Goal: Task Accomplishment & Management: Manage account settings

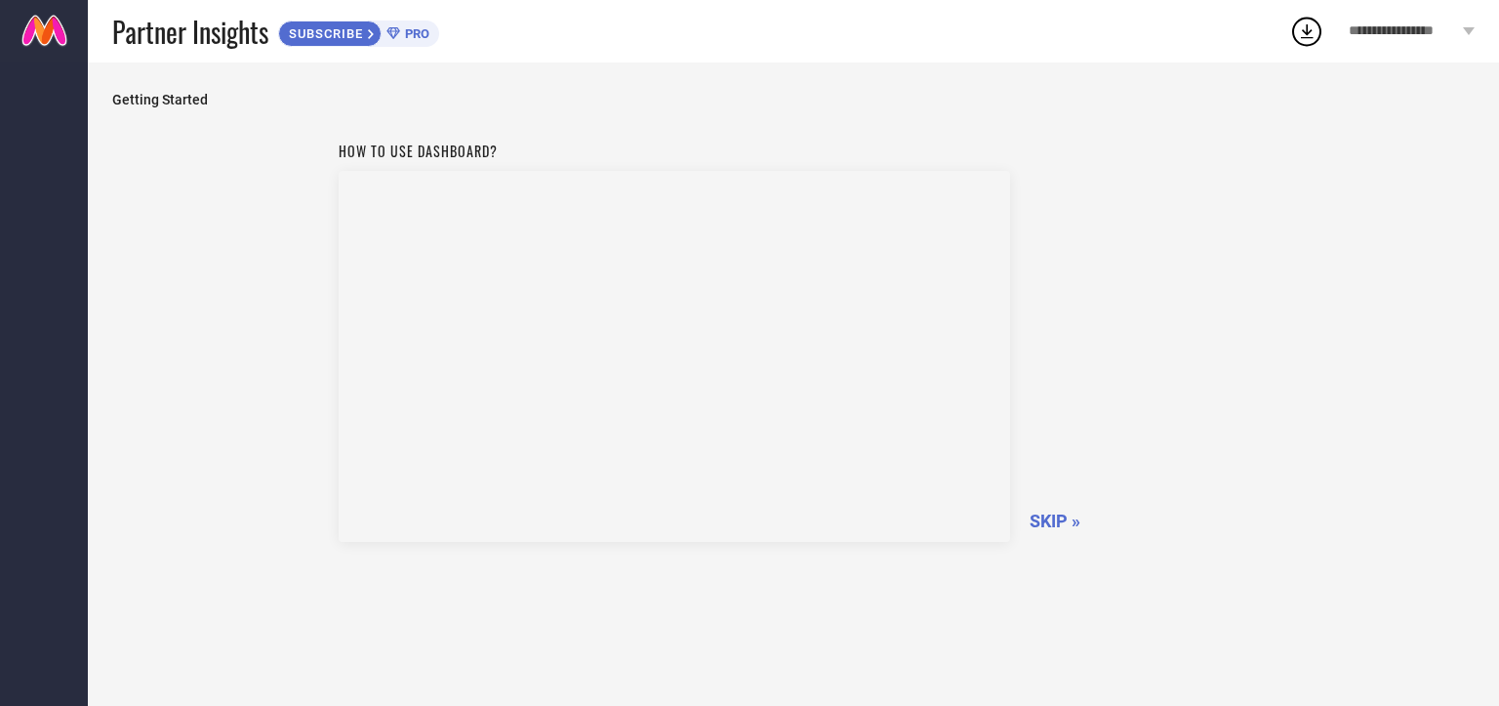
click at [1060, 520] on span "SKIP »" at bounding box center [1055, 520] width 51 height 20
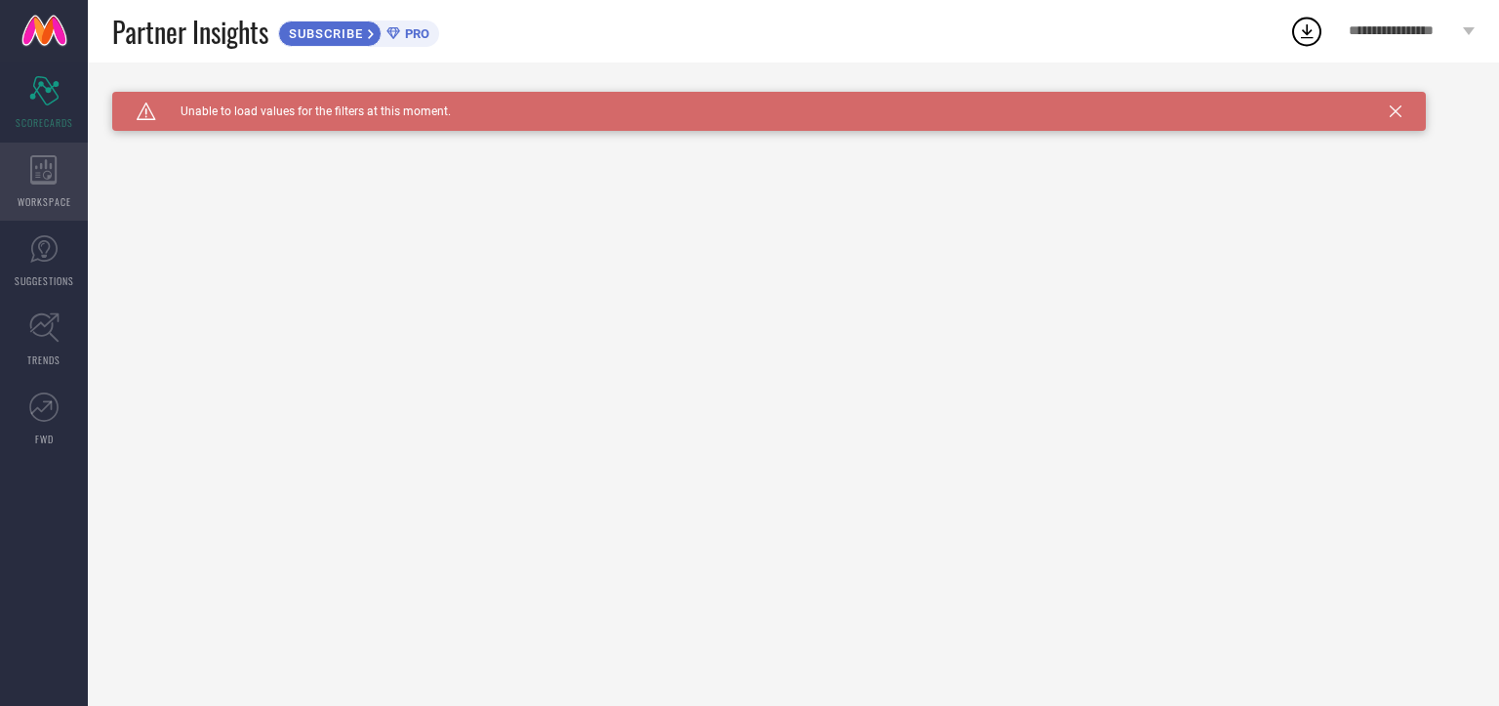
click at [47, 181] on icon at bounding box center [43, 169] width 26 height 29
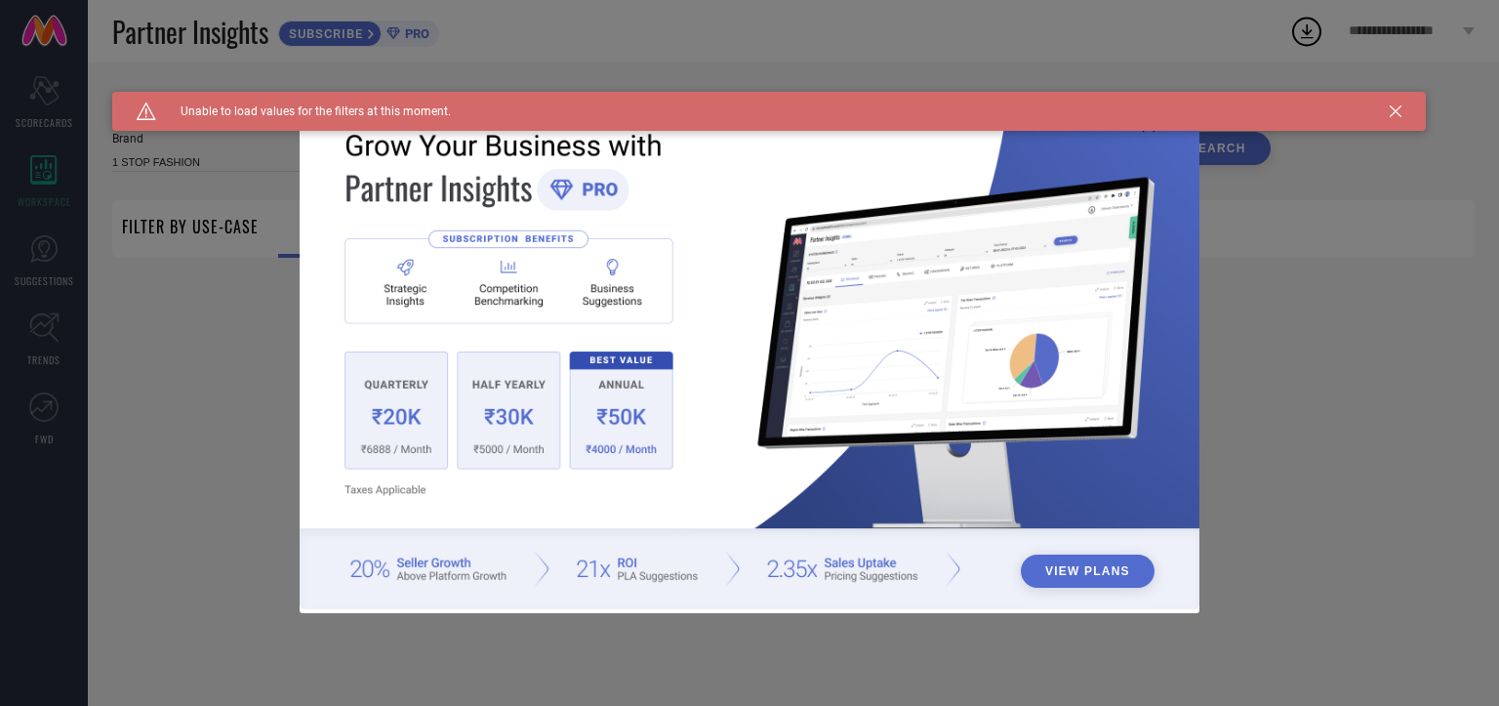
type input "1 STOP FASHION"
type input "All"
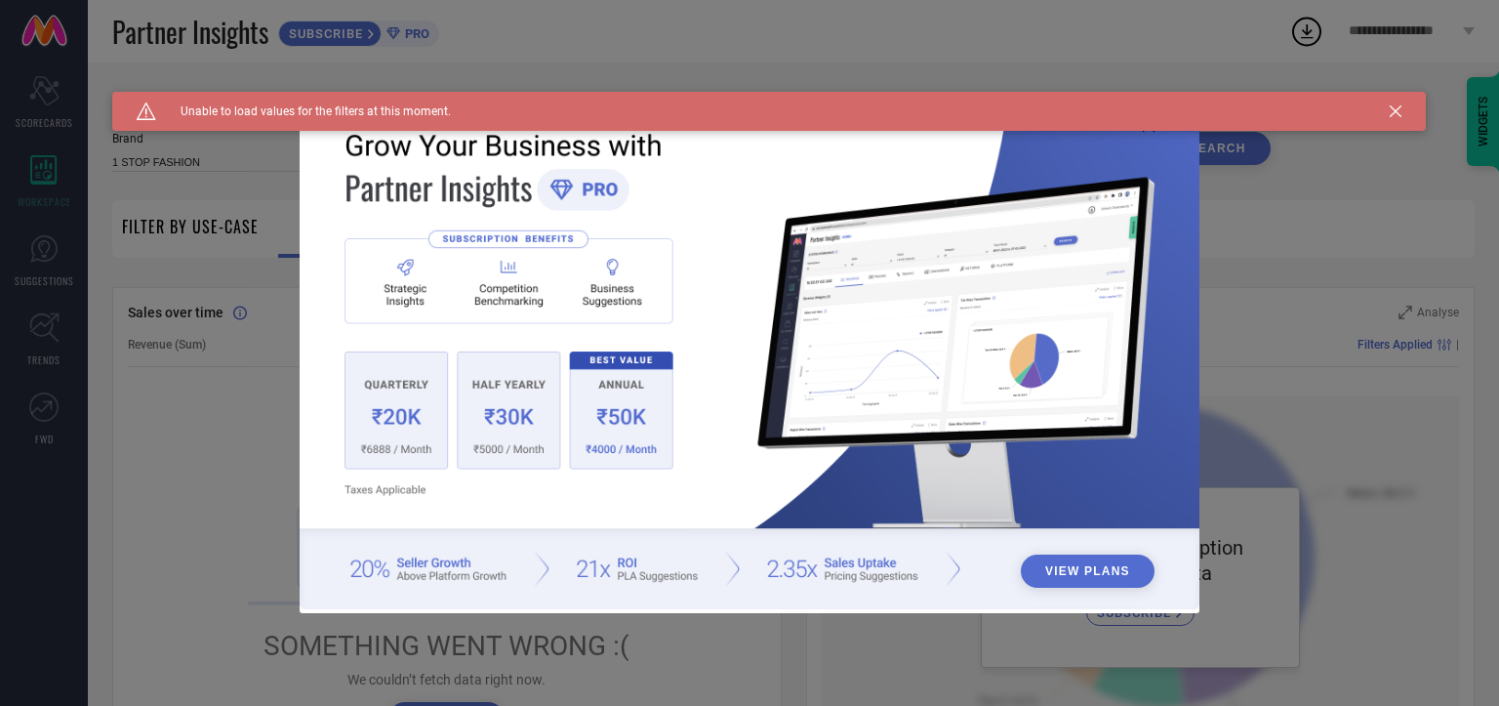
click at [1405, 115] on div "Caution Created with Sketch. Unable to load values for the filters at this mome…" at bounding box center [769, 111] width 1314 height 39
click at [1400, 115] on icon at bounding box center [1396, 111] width 12 height 12
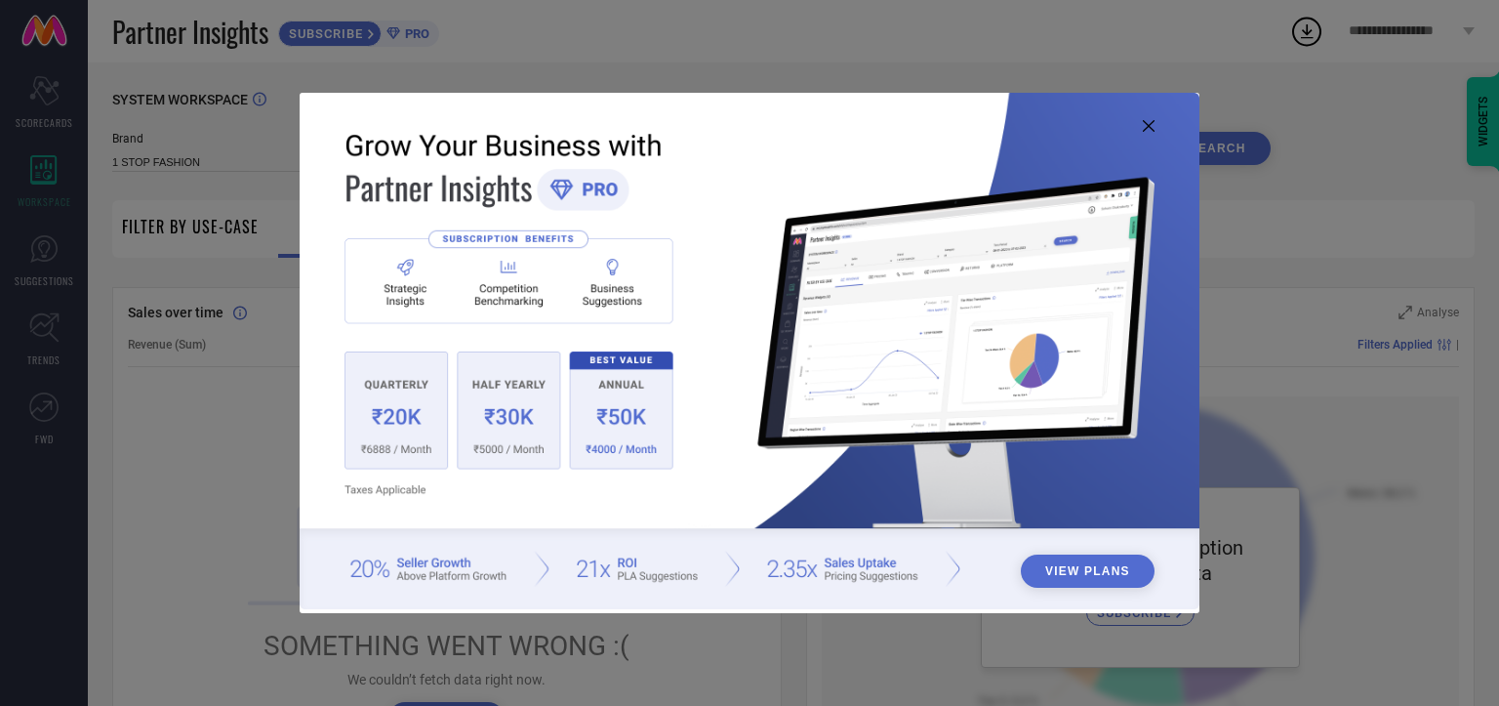
click at [41, 253] on div "View Plans" at bounding box center [749, 353] width 1499 height 706
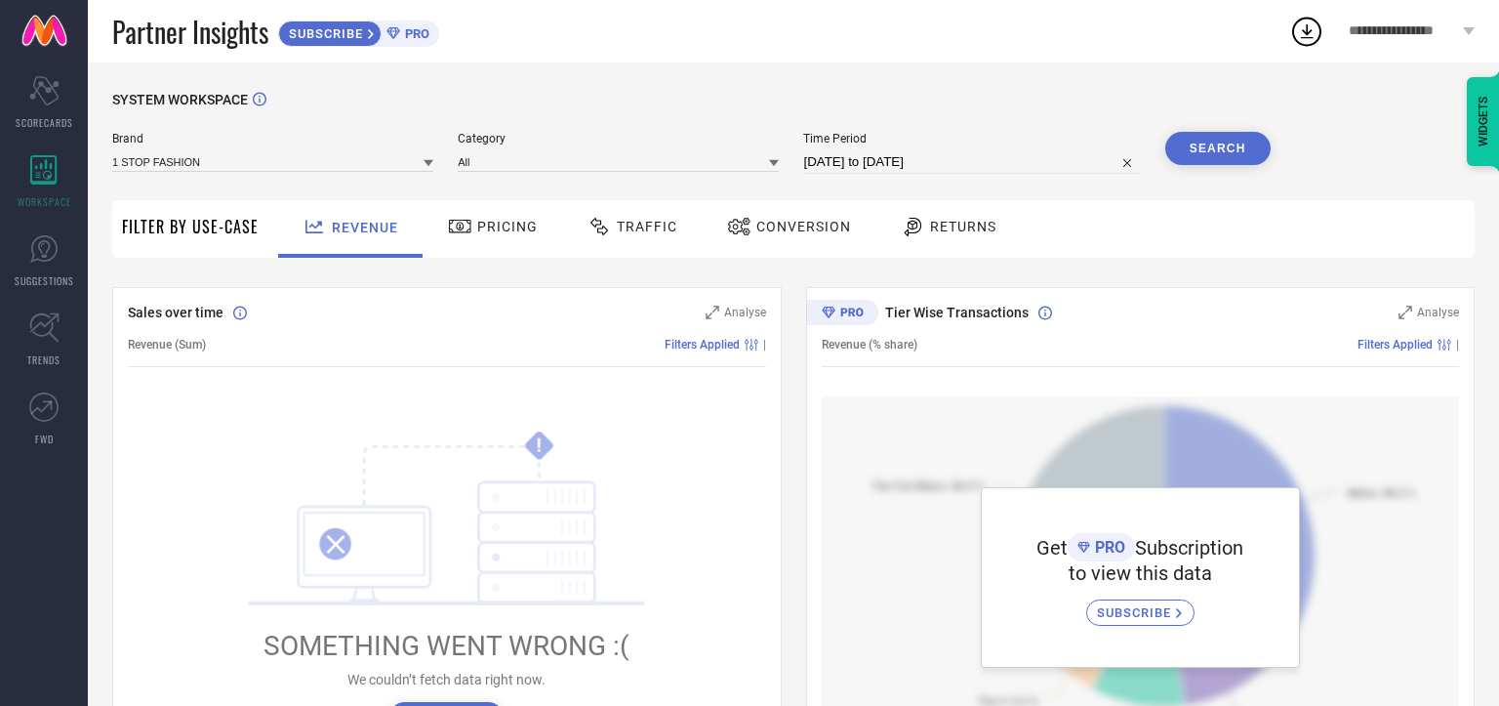
click at [1412, 30] on span "**********" at bounding box center [1403, 31] width 109 height 17
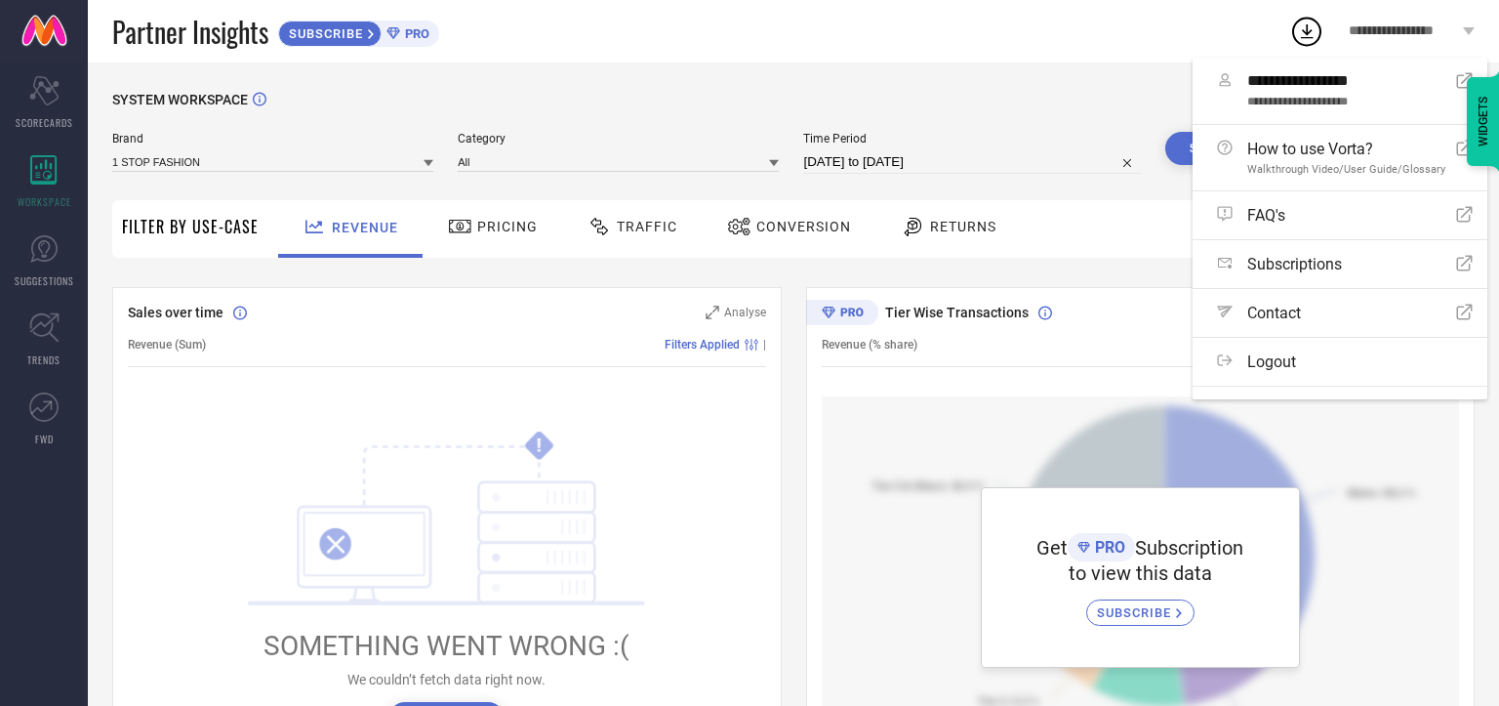
click at [1445, 83] on div "WIDGETS" at bounding box center [1454, 70] width 89 height 33
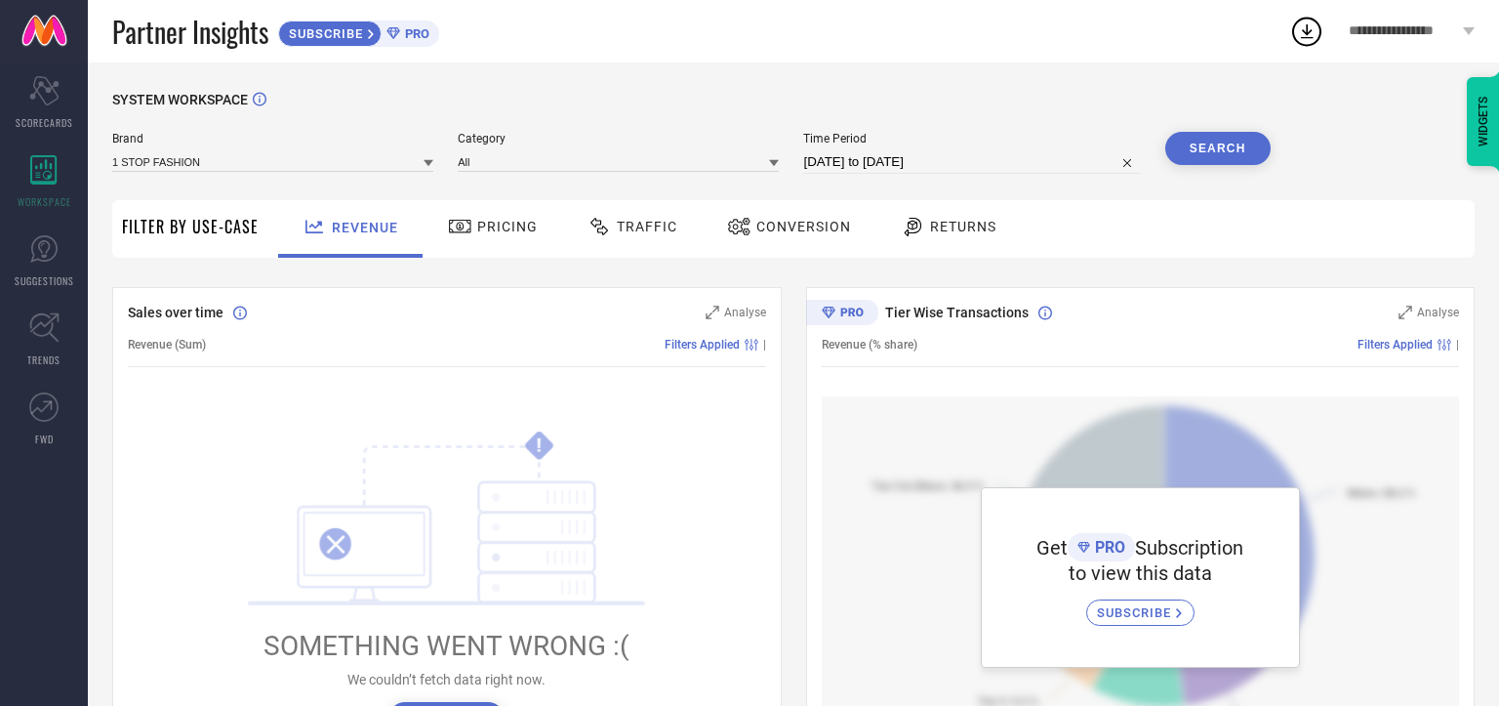
click at [1424, 38] on span "**********" at bounding box center [1403, 31] width 109 height 17
click at [1443, 83] on div "WIDGETS" at bounding box center [1454, 70] width 89 height 33
click at [1396, 18] on div "**********" at bounding box center [1411, 31] width 175 height 62
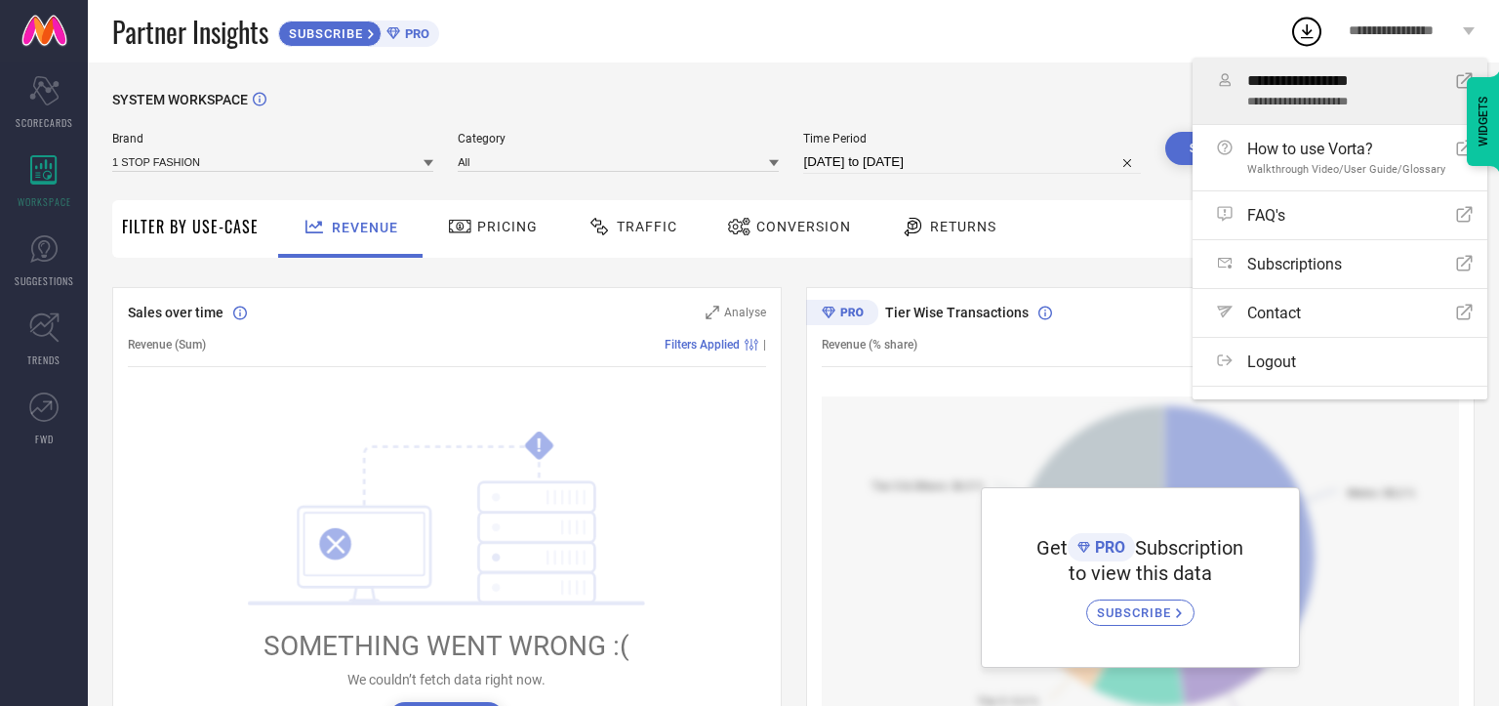
click at [1366, 85] on span "**********" at bounding box center [1343, 81] width 192 height 19
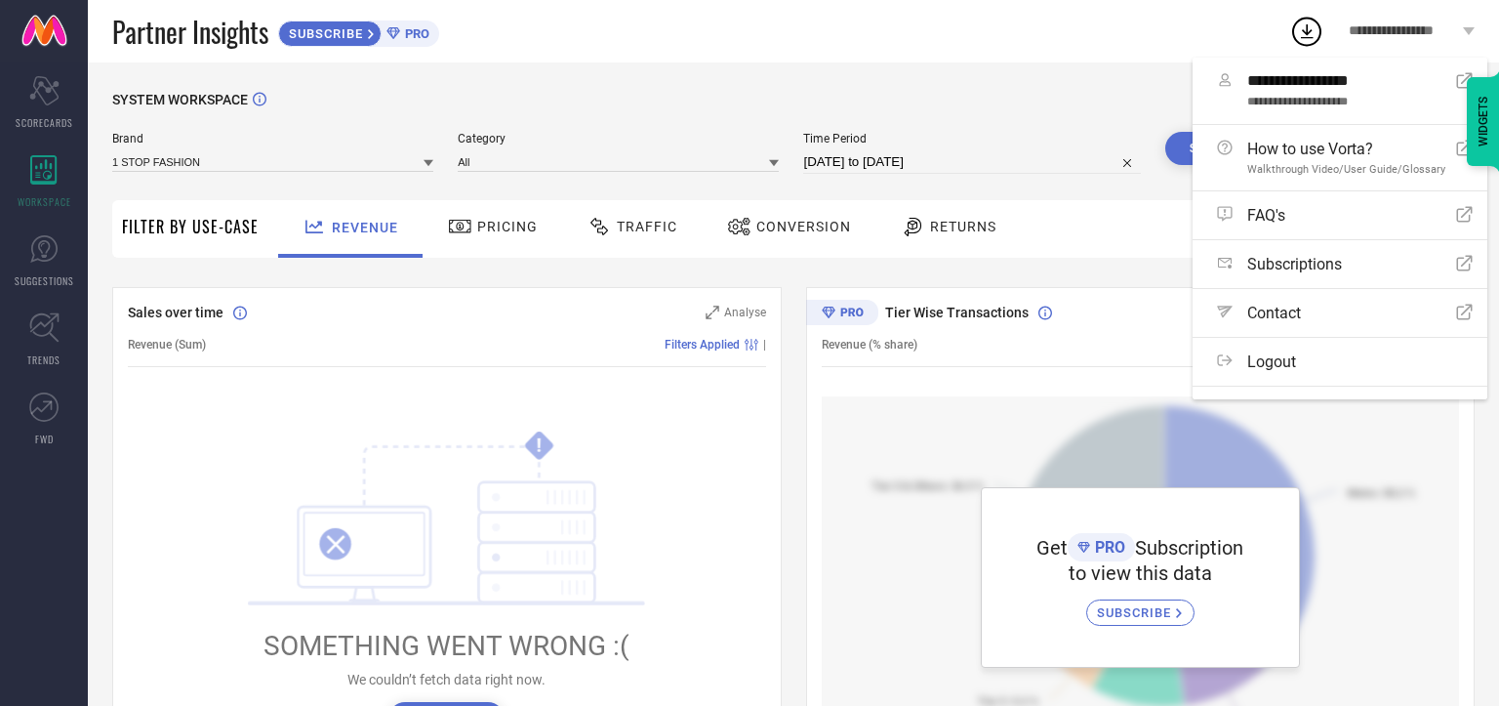
click at [462, 228] on icon at bounding box center [460, 226] width 24 height 23
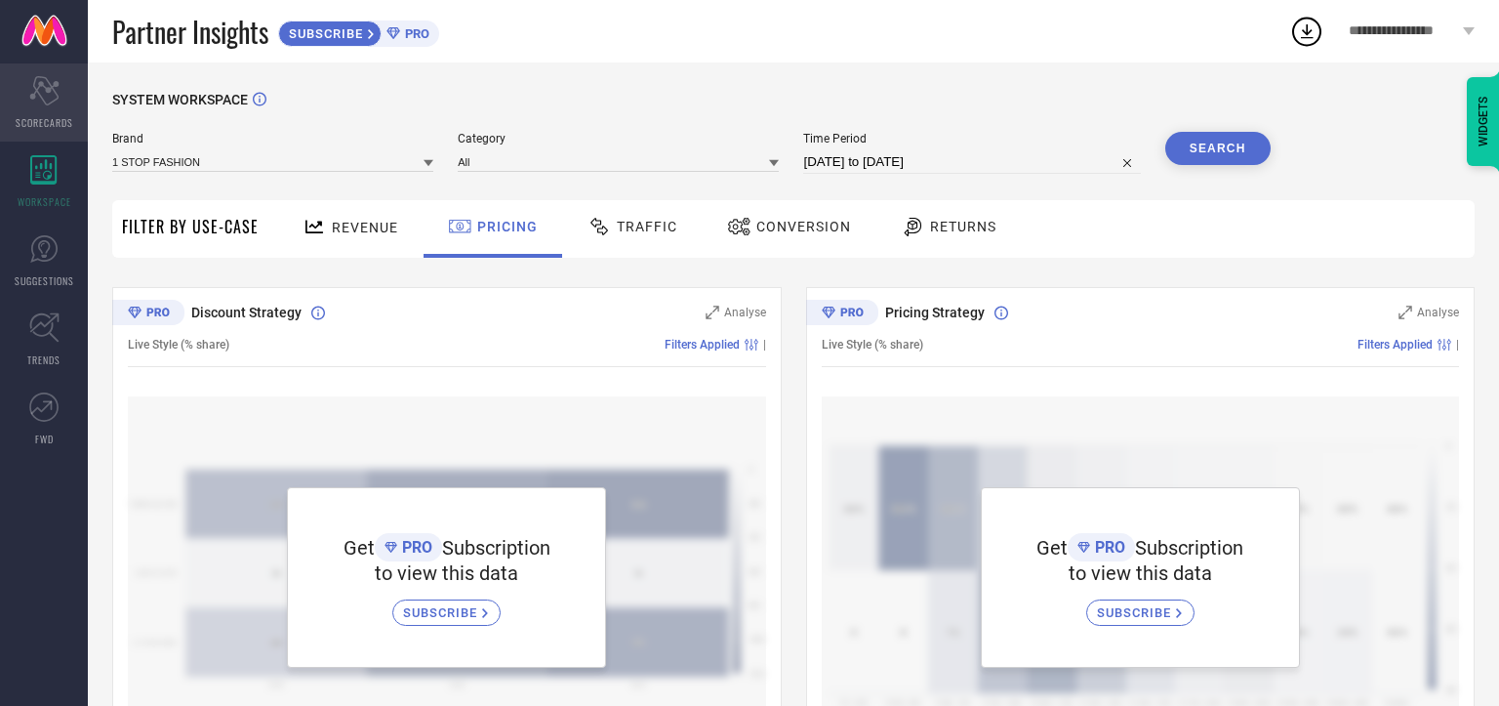
click at [52, 102] on icon at bounding box center [43, 90] width 29 height 29
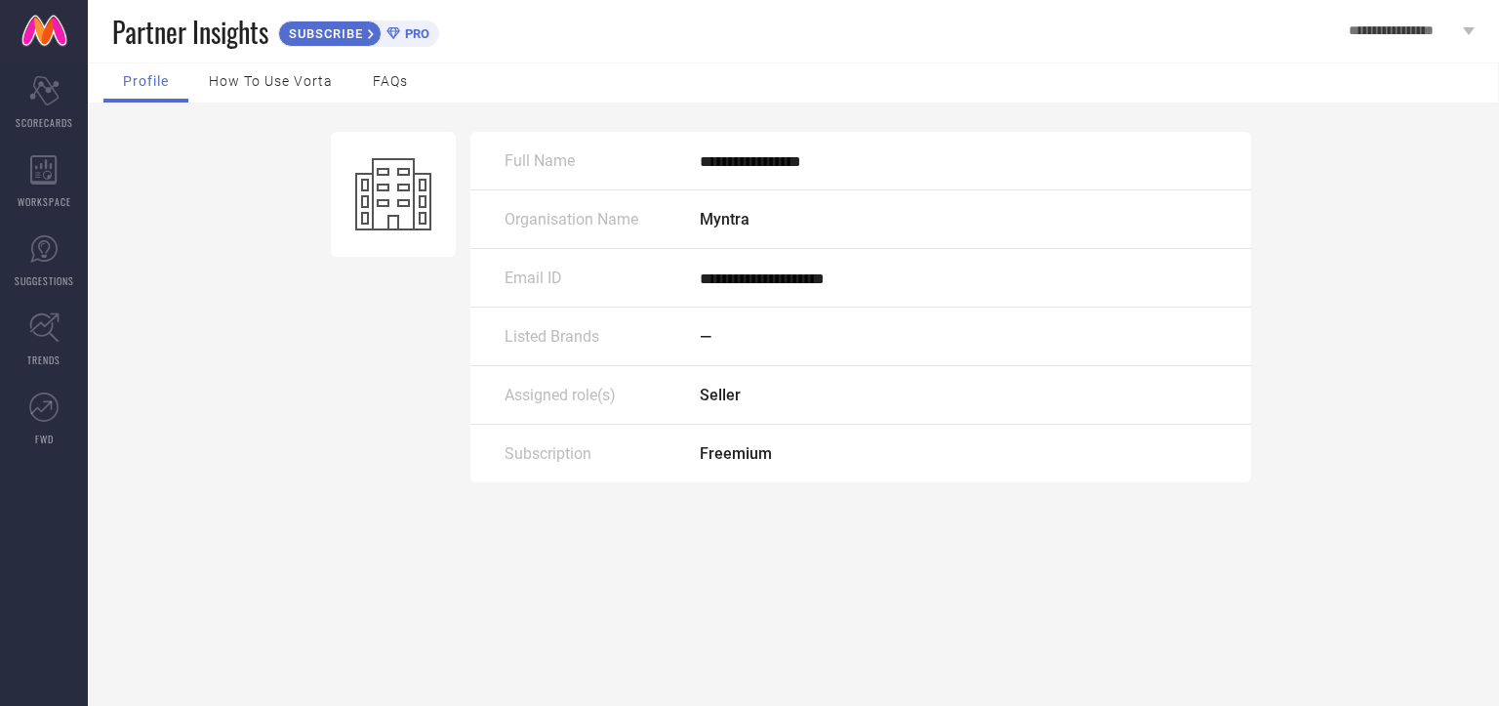
click at [749, 355] on div "Listed Brands —" at bounding box center [860, 336] width 781 height 59
click at [739, 400] on span "Seller" at bounding box center [720, 395] width 41 height 19
click at [748, 448] on span "Freemium" at bounding box center [736, 453] width 72 height 19
click at [321, 28] on span "SUBSCRIBE" at bounding box center [323, 33] width 89 height 15
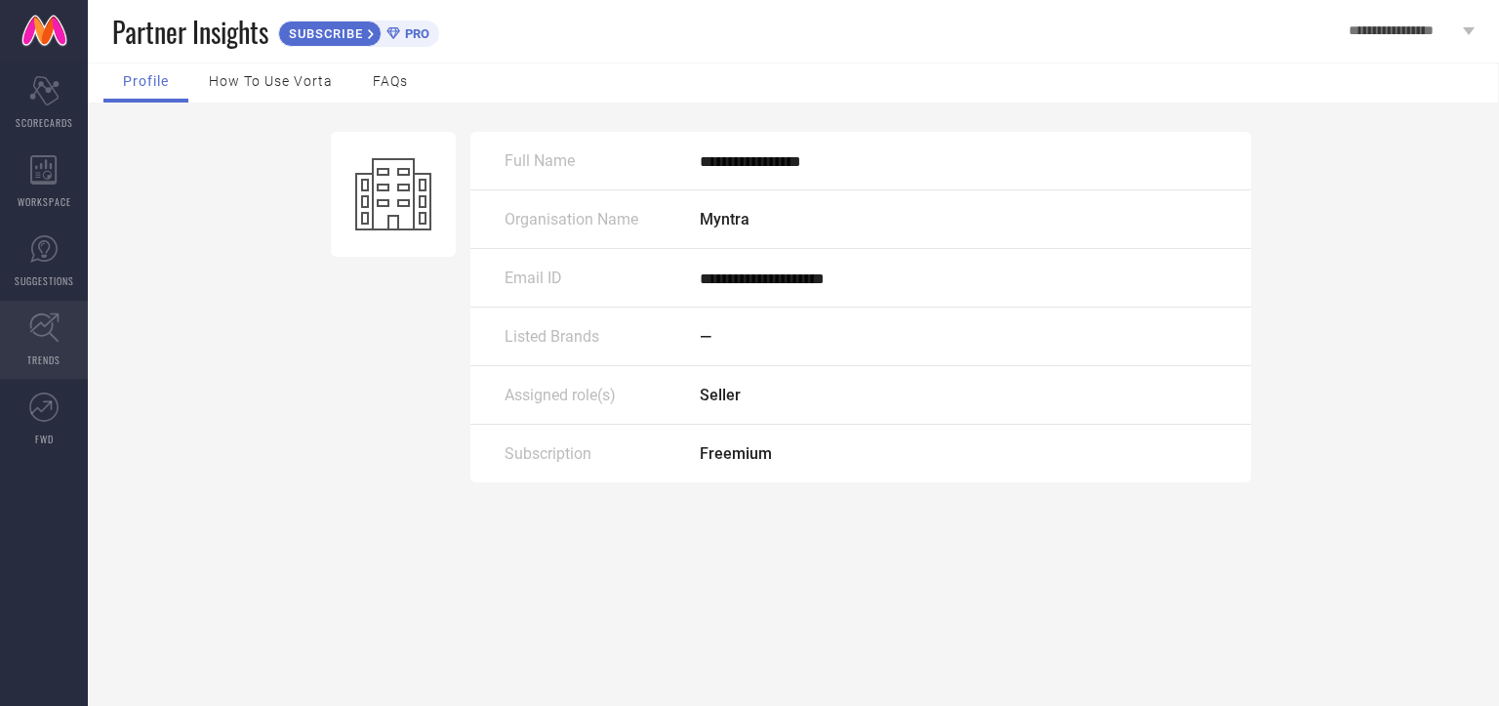
click at [46, 336] on icon at bounding box center [44, 327] width 30 height 30
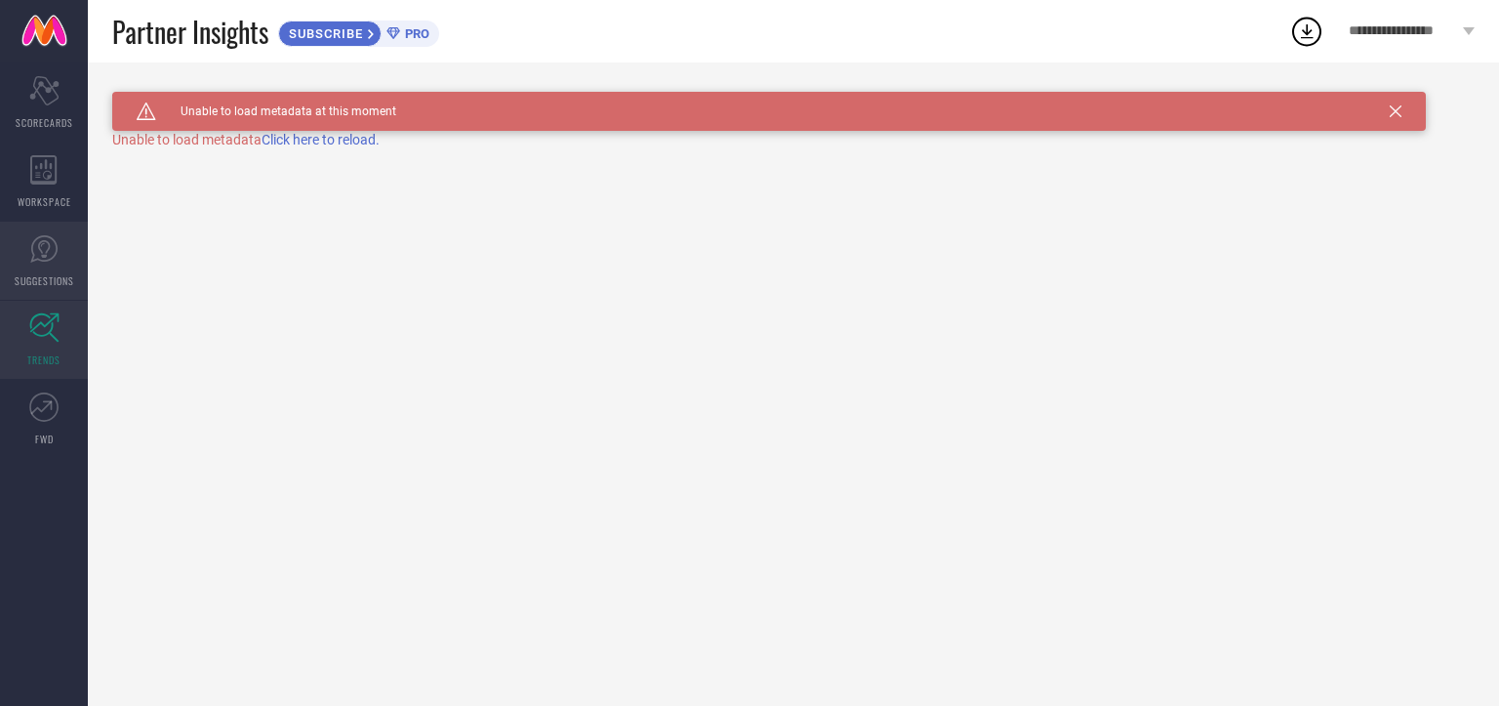
click at [46, 271] on link "SUGGESTIONS" at bounding box center [44, 261] width 88 height 78
